Goal: Transaction & Acquisition: Purchase product/service

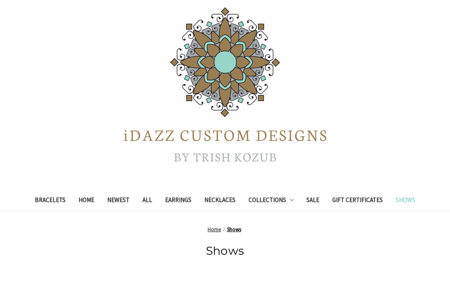
scroll to position [95, 0]
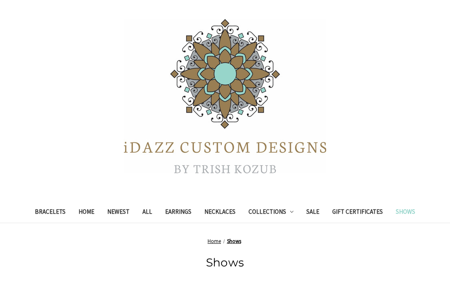
click at [217, 210] on link "Necklaces" at bounding box center [220, 213] width 44 height 20
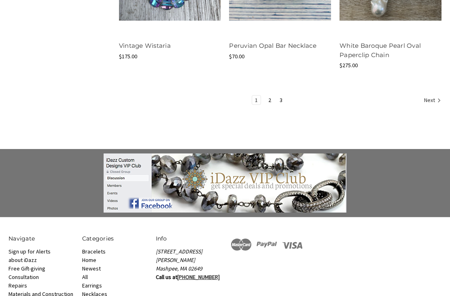
scroll to position [1072, 0]
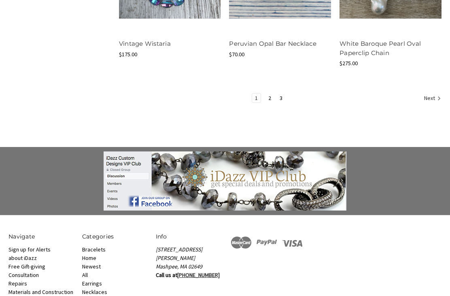
click at [435, 99] on icon "Next" at bounding box center [439, 98] width 8 height 8
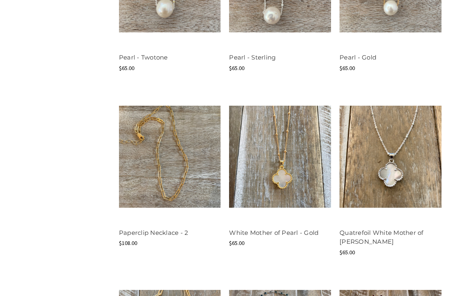
scroll to position [754, 0]
click at [435, 84] on li "Quick view Compare Add to Cart Pearl - Gold MSRP: Was: Now: $65.00" at bounding box center [390, 2] width 110 height 175
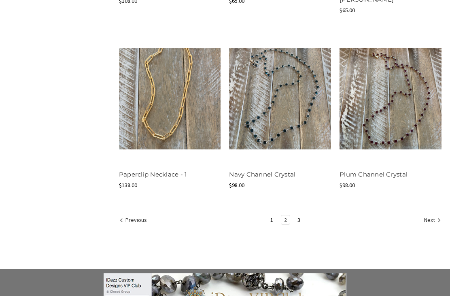
scroll to position [996, 0]
click at [431, 222] on link "Next" at bounding box center [431, 220] width 20 height 11
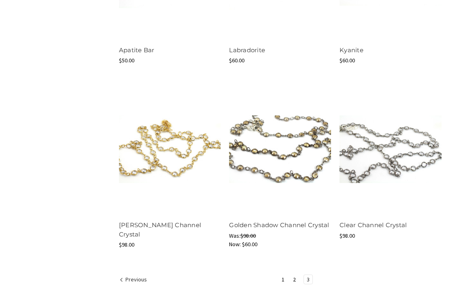
scroll to position [753, 0]
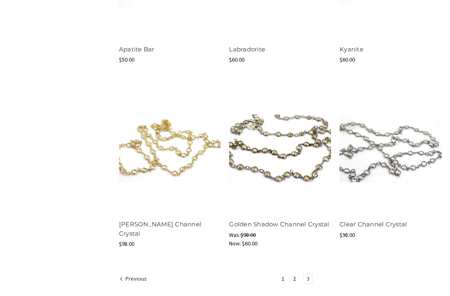
click at [427, 203] on div at bounding box center [390, 148] width 102 height 134
